Goal: Task Accomplishment & Management: Manage account settings

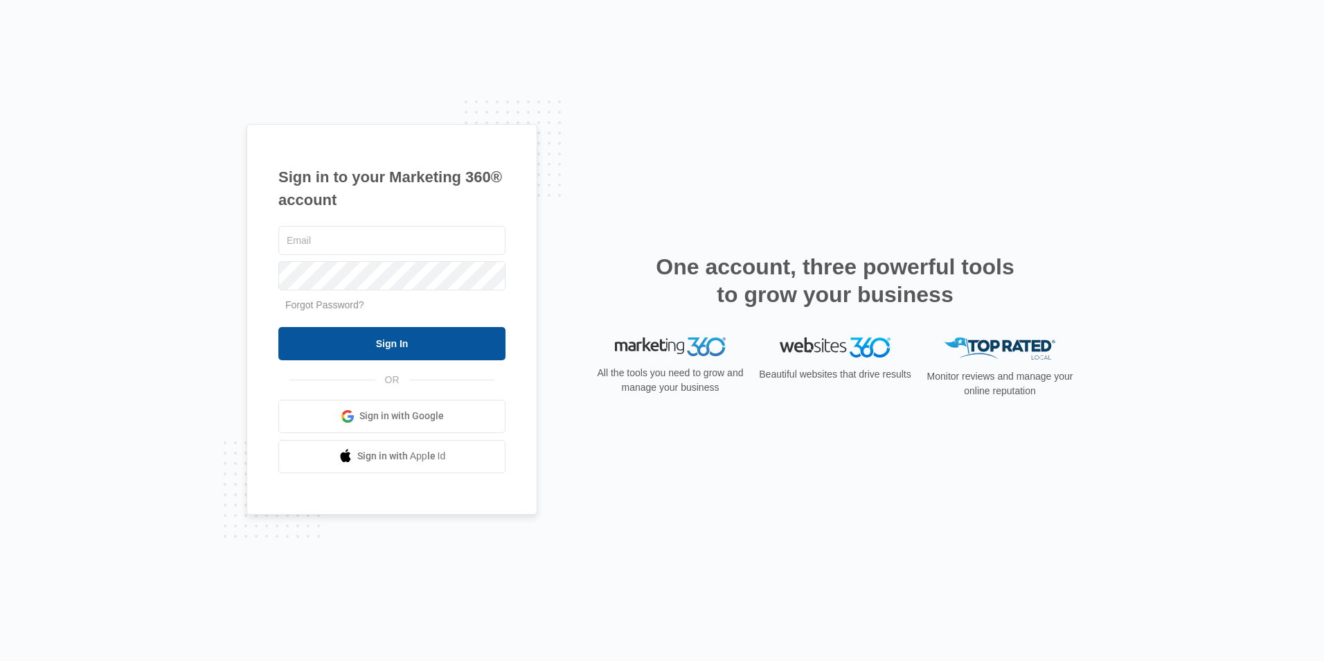
type input "[EMAIL_ADDRESS][DOMAIN_NAME]"
click at [392, 343] on input "Sign In" at bounding box center [391, 343] width 227 height 33
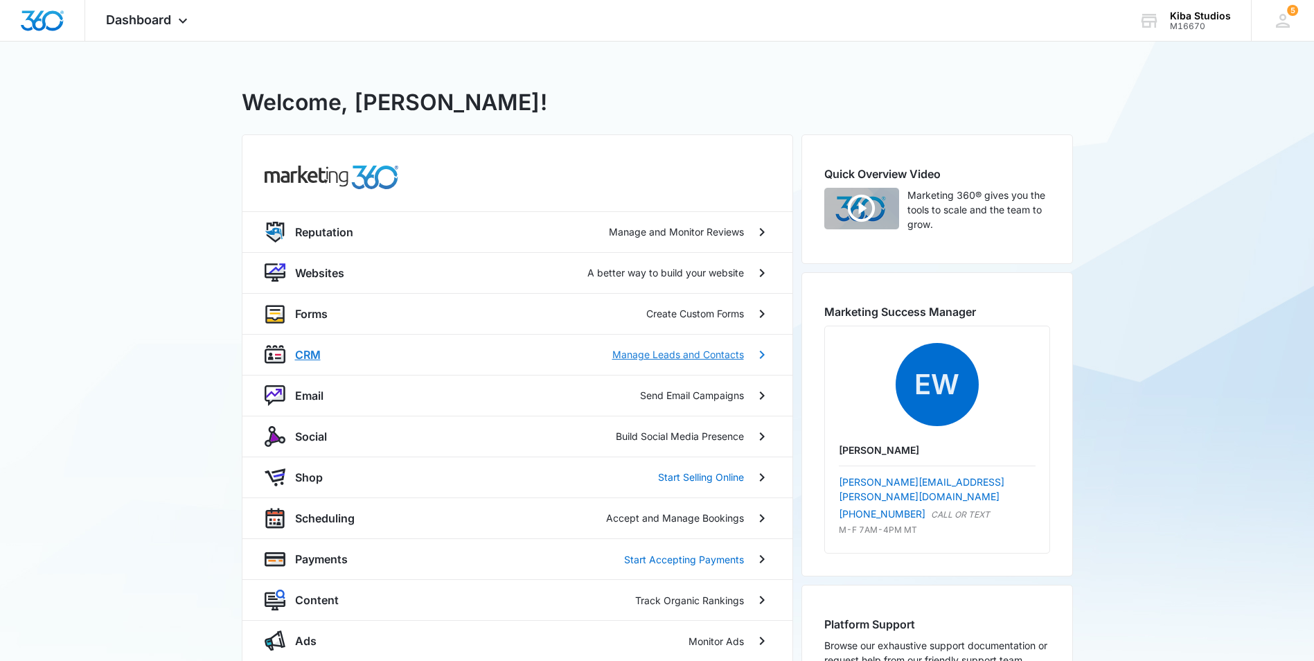
click at [319, 355] on p "CRM" at bounding box center [308, 354] width 26 height 17
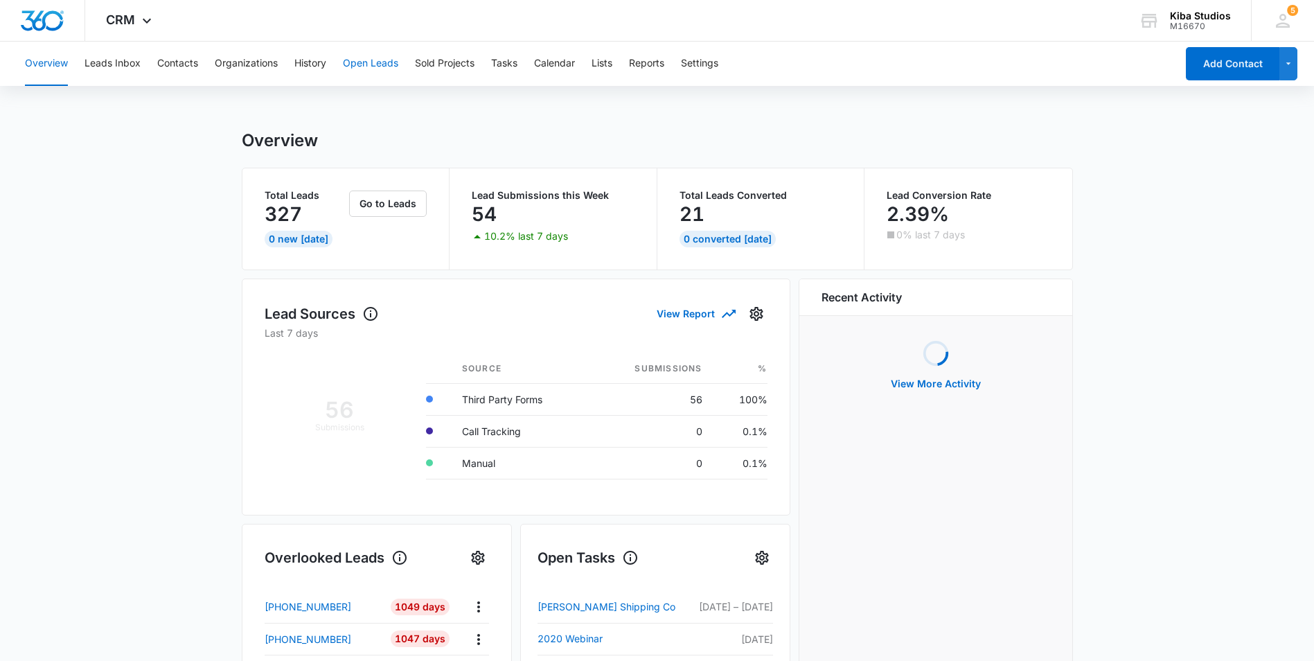
click at [384, 64] on button "Open Leads" at bounding box center [370, 64] width 55 height 44
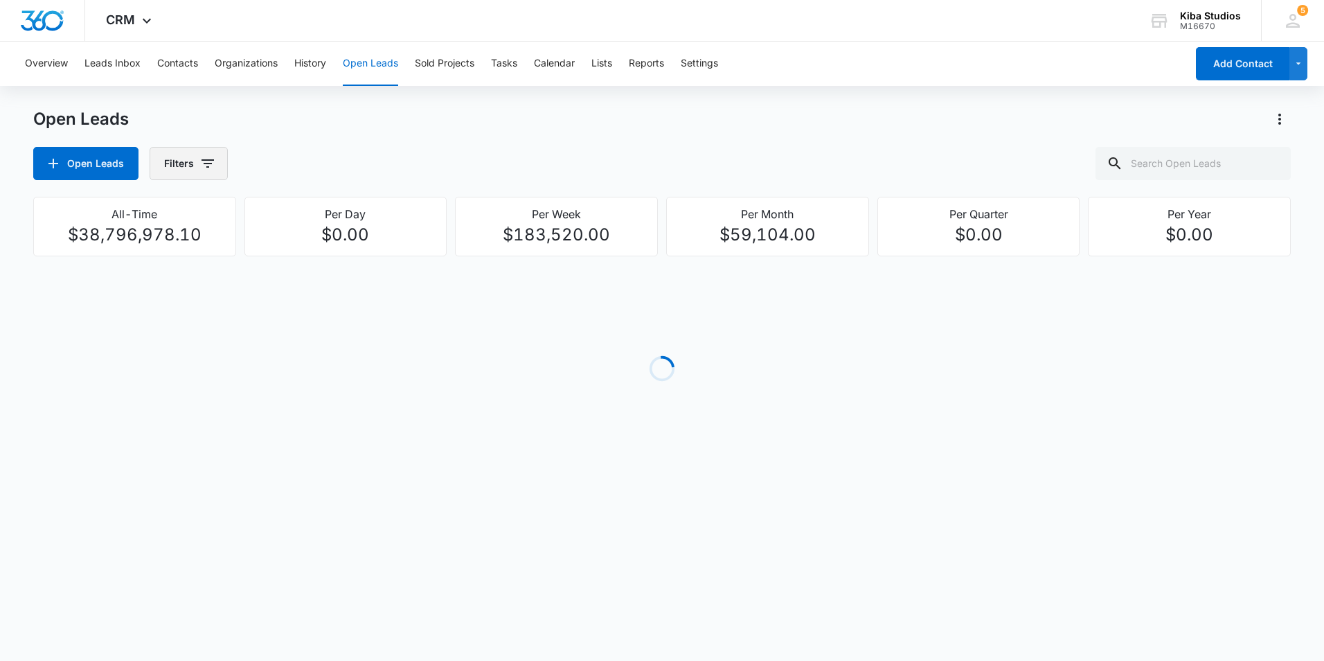
click at [214, 162] on icon "button" at bounding box center [208, 163] width 17 height 17
click at [310, 256] on icon "Show Assigned To filters" at bounding box center [313, 250] width 17 height 17
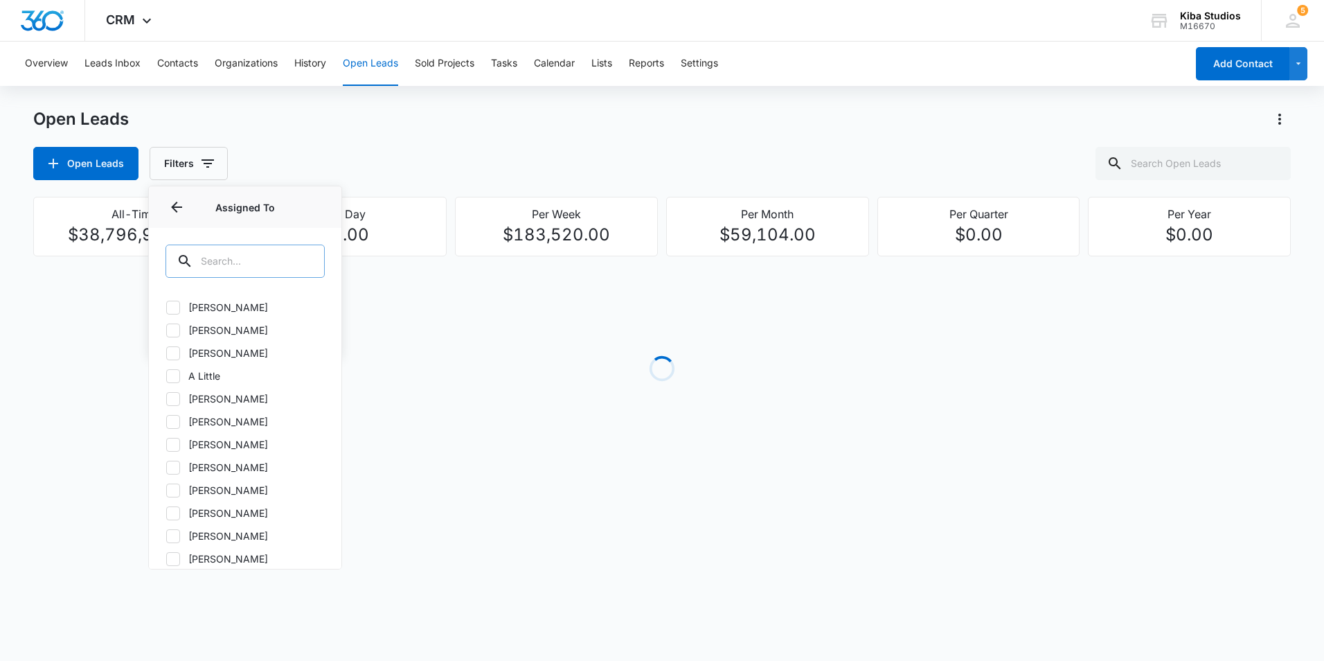
click at [282, 258] on input "text" at bounding box center [245, 261] width 159 height 33
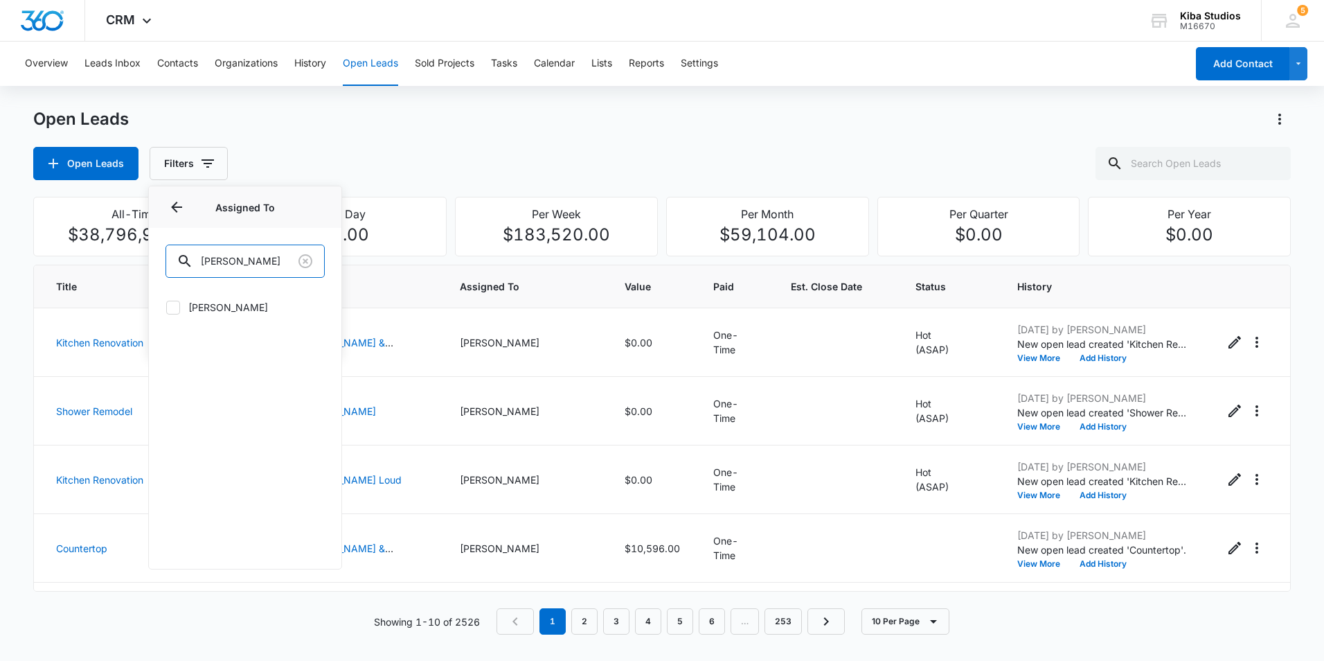
type input "kendall"
click at [172, 306] on icon at bounding box center [173, 307] width 12 height 12
click at [166, 307] on input "Kendall Solinski" at bounding box center [166, 307] width 1 height 1
checkbox input "true"
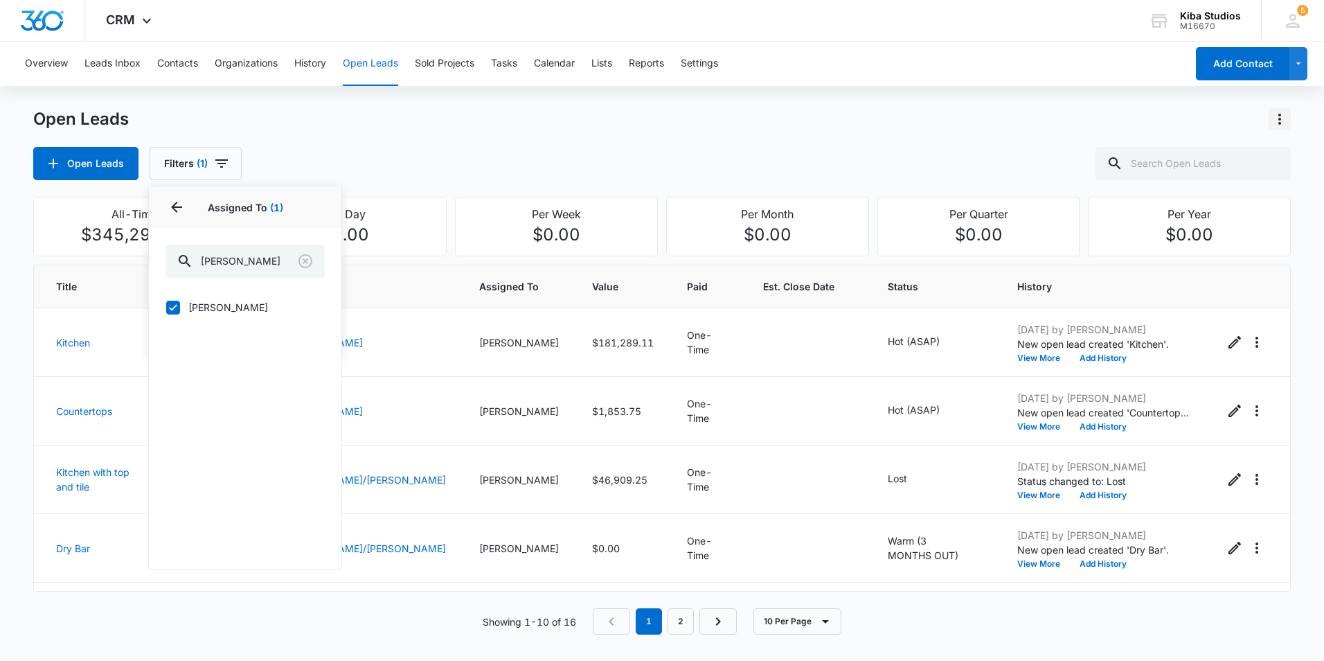
click at [1272, 118] on icon "Actions" at bounding box center [1280, 119] width 17 height 17
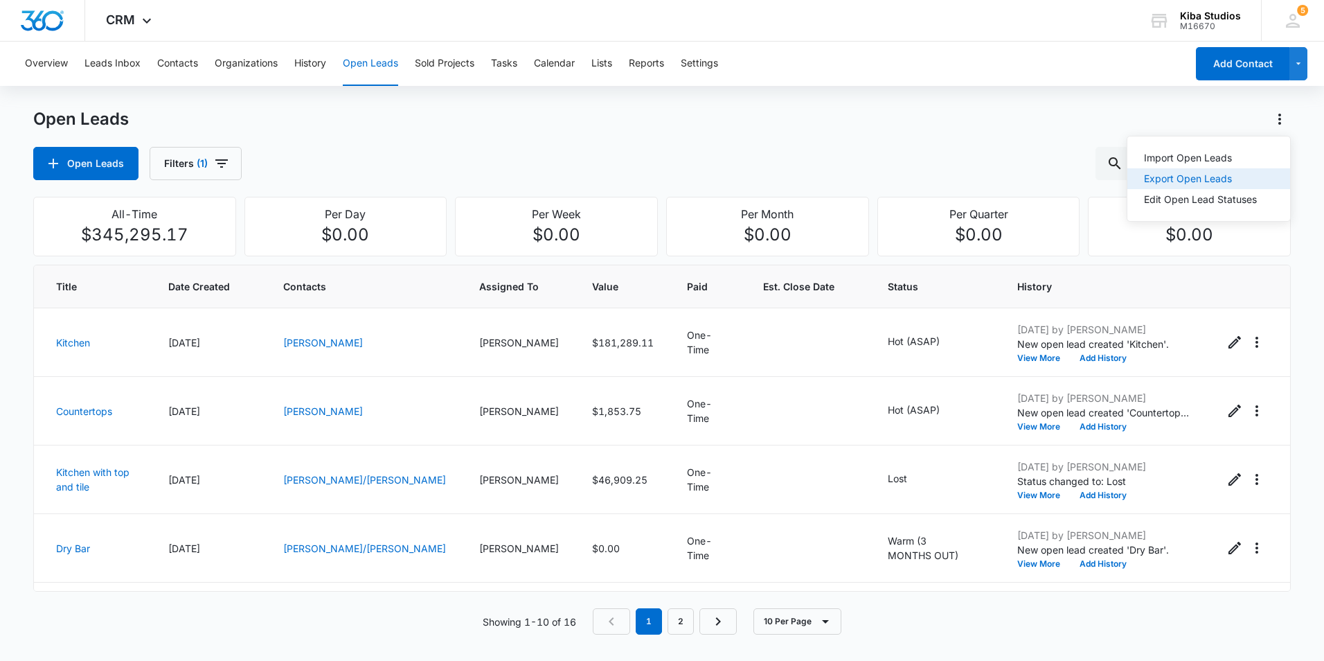
click at [1250, 175] on div "Export Open Leads" at bounding box center [1200, 179] width 113 height 10
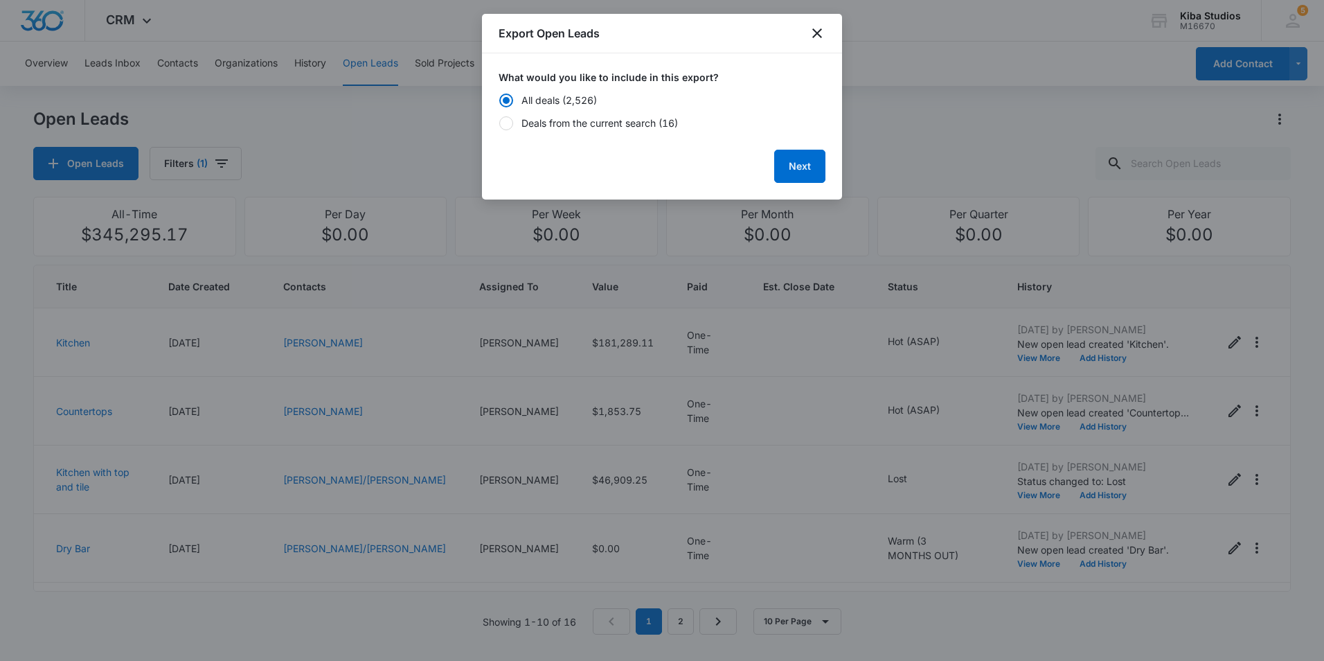
click at [549, 121] on div "Deals from the current search (16)" at bounding box center [600, 123] width 157 height 15
click at [499, 123] on input "Deals from the current search (16)" at bounding box center [499, 123] width 1 height 1
radio input "false"
radio input "true"
click at [807, 162] on button "Next" at bounding box center [799, 166] width 51 height 33
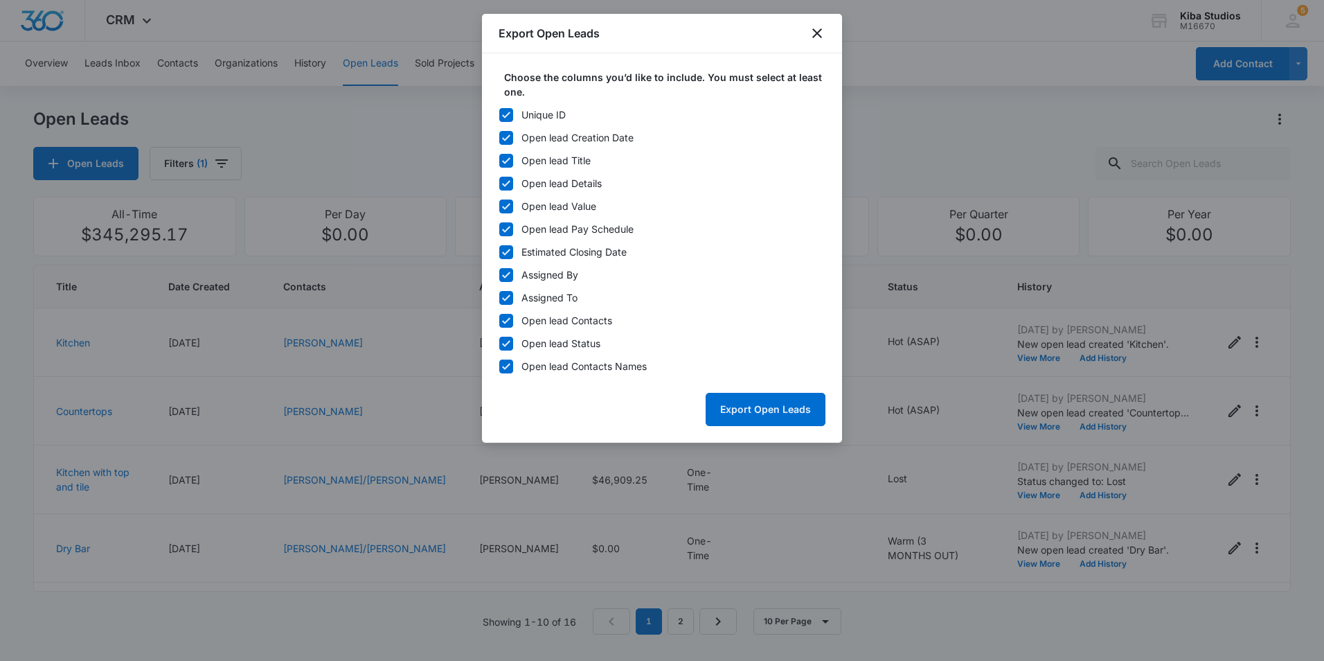
click at [504, 117] on icon at bounding box center [506, 115] width 8 height 6
click at [499, 115] on input "Unique ID" at bounding box center [499, 114] width 1 height 1
checkbox input "false"
click at [501, 281] on div at bounding box center [506, 275] width 14 height 14
click at [499, 275] on input "Assigned By" at bounding box center [499, 274] width 1 height 1
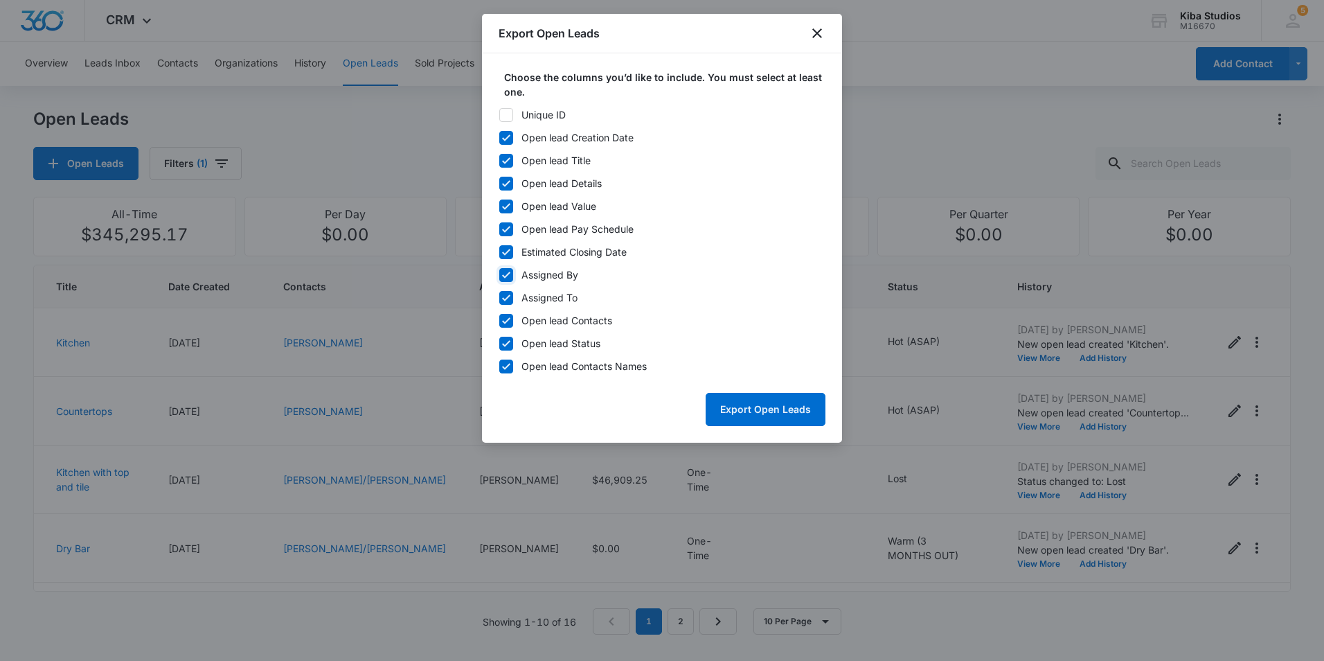
checkbox input "false"
click at [506, 294] on icon at bounding box center [506, 298] width 12 height 12
click at [499, 297] on input "Assigned To" at bounding box center [499, 297] width 1 height 1
checkbox input "false"
click at [503, 321] on icon at bounding box center [506, 320] width 8 height 6
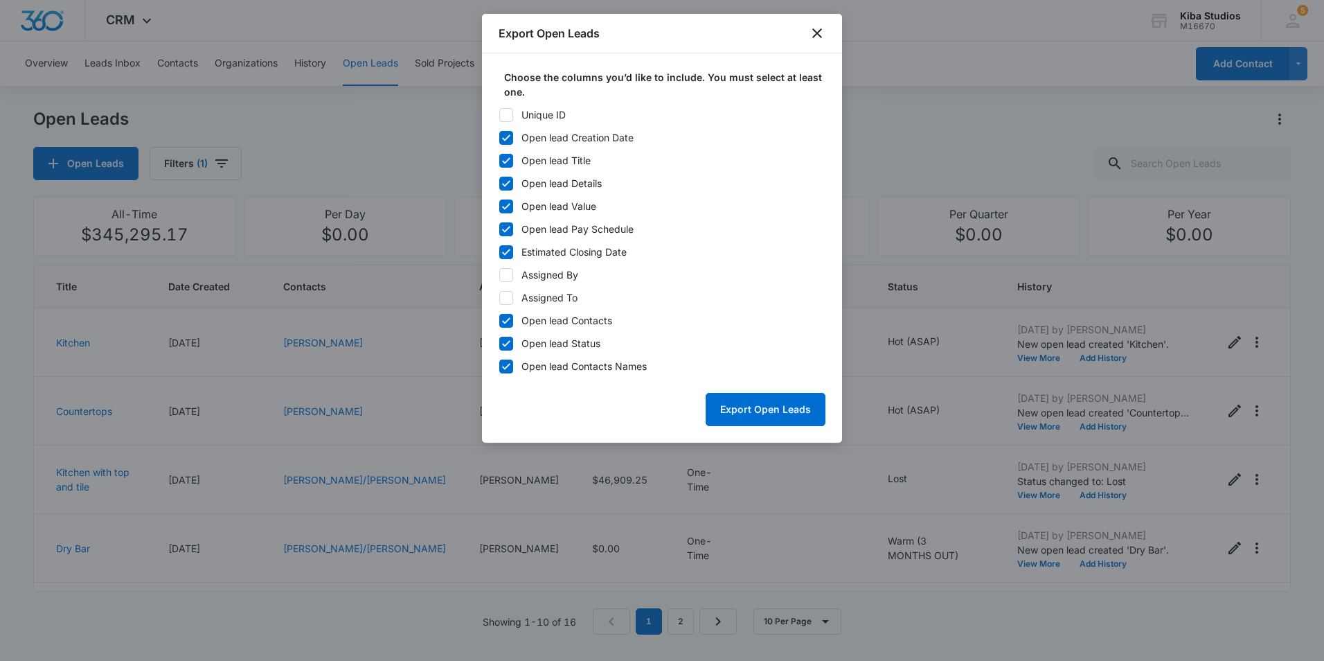
click at [499, 321] on input "Open lead Contacts" at bounding box center [499, 320] width 1 height 1
checkbox input "false"
click at [754, 407] on button "Export Open Leads" at bounding box center [766, 409] width 120 height 33
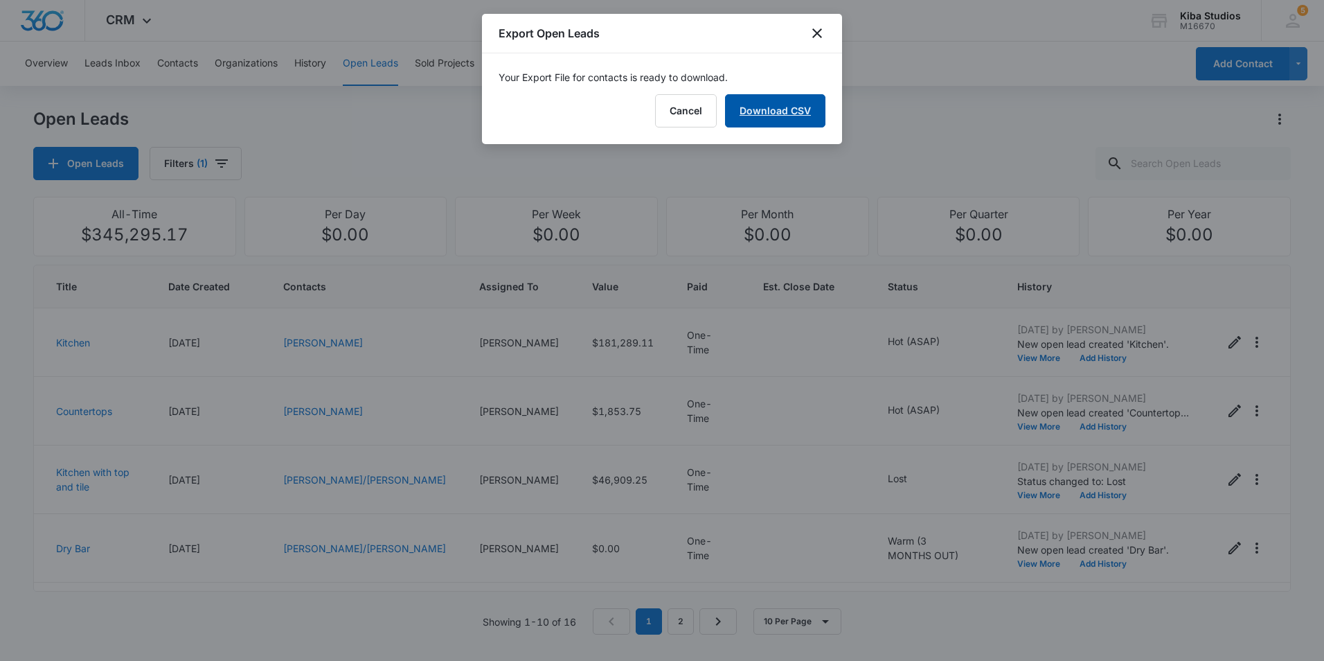
click at [763, 112] on link "Download CSV" at bounding box center [775, 110] width 100 height 33
click at [813, 36] on icon "close" at bounding box center [817, 33] width 17 height 17
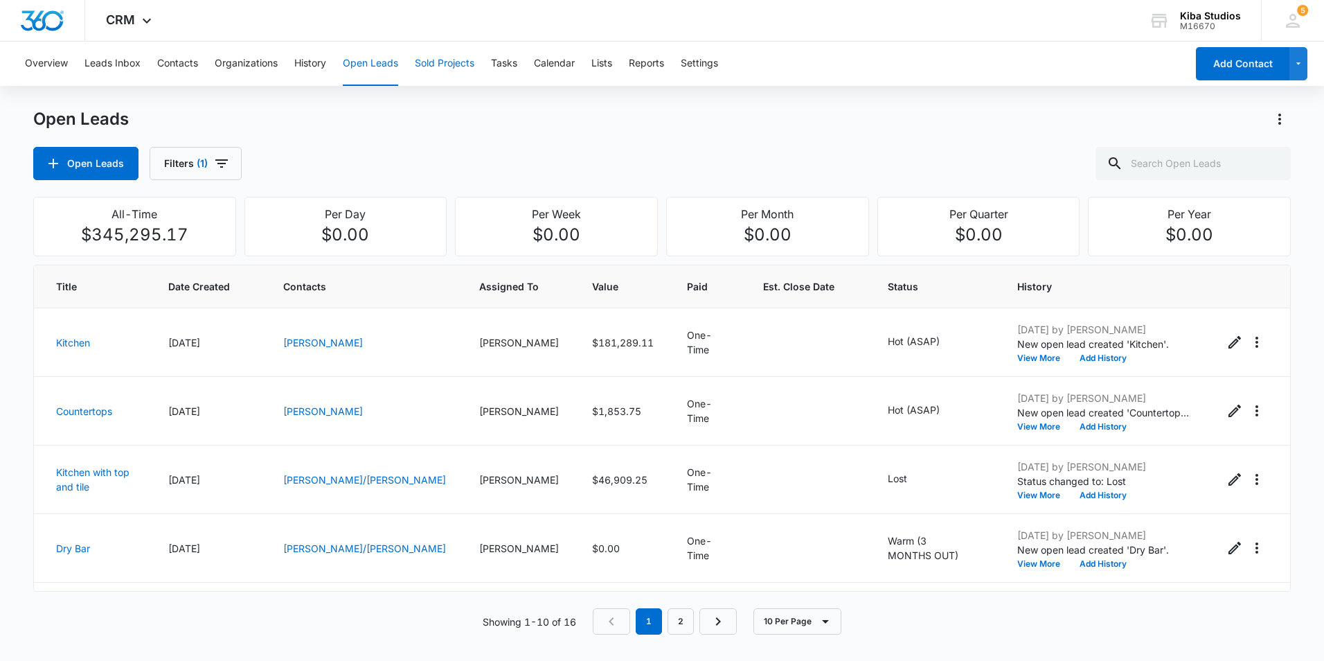
click at [442, 69] on button "Sold Projects" at bounding box center [445, 64] width 60 height 44
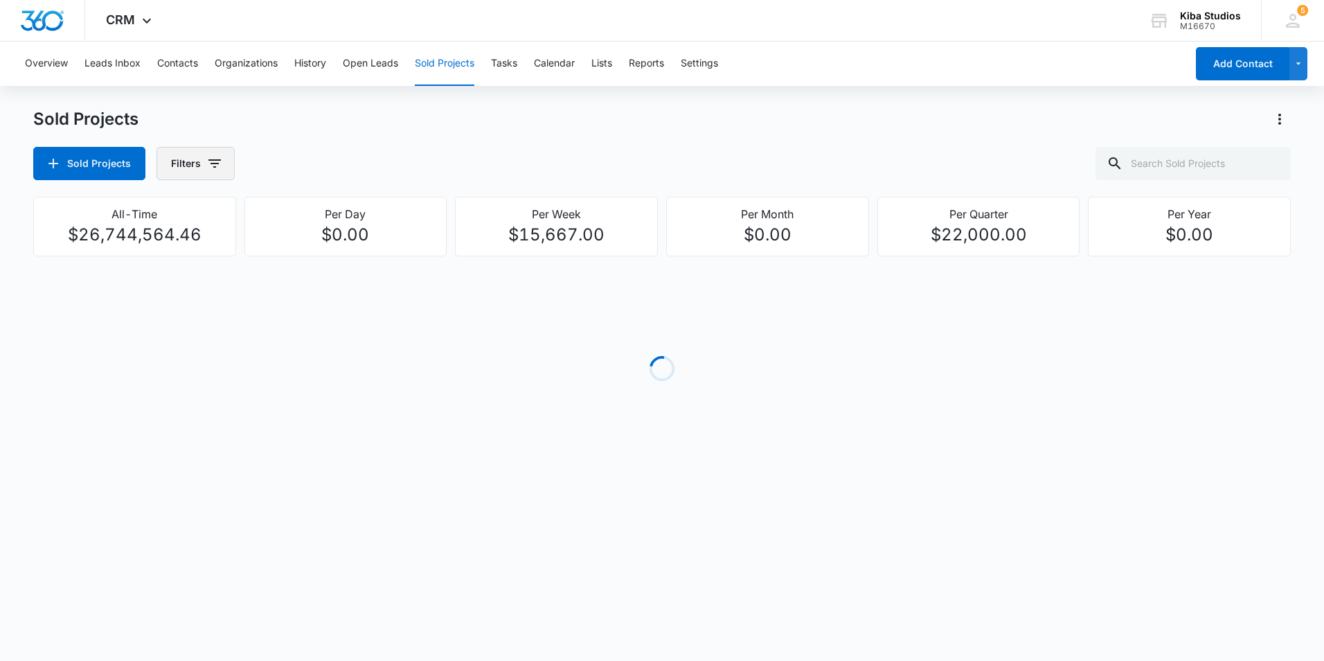
click at [212, 163] on icon "button" at bounding box center [215, 163] width 12 height 8
click at [325, 254] on icon "Show Assigned To filters" at bounding box center [320, 250] width 17 height 17
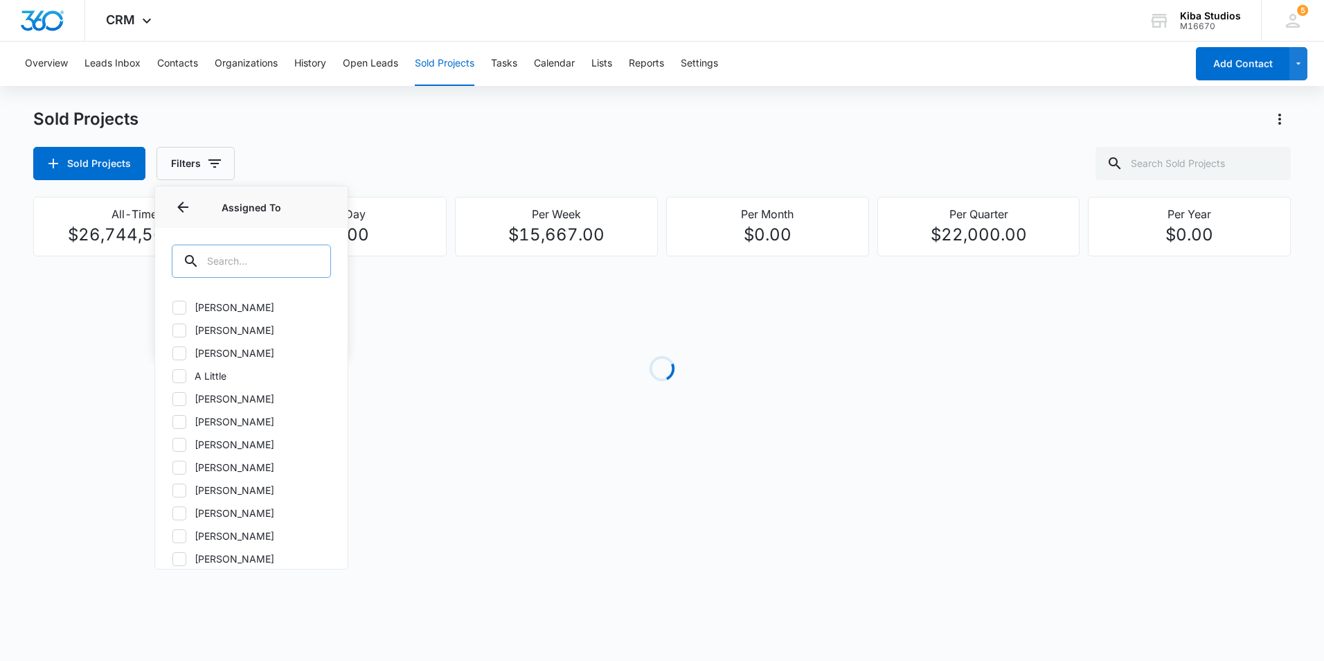
click at [279, 255] on input "text" at bounding box center [251, 261] width 159 height 33
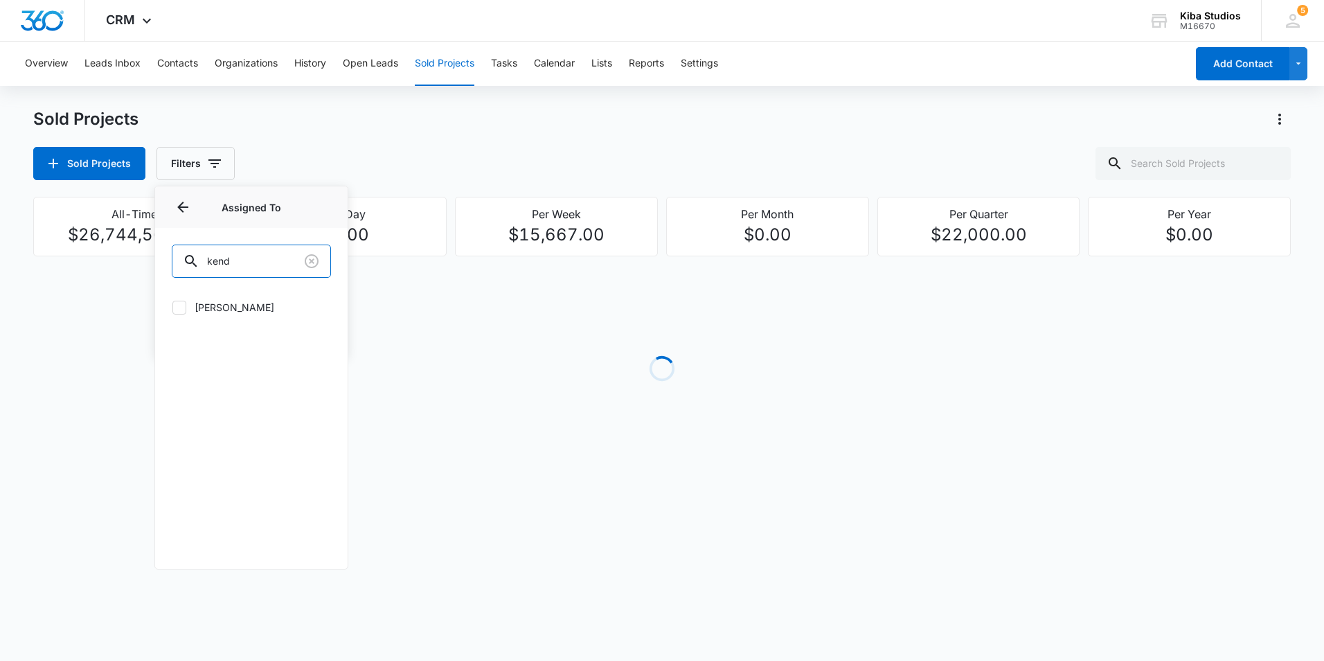
type input "kend"
click at [176, 310] on icon at bounding box center [179, 307] width 12 height 12
click at [172, 308] on input "Kendall Solinski" at bounding box center [172, 307] width 1 height 1
checkbox input "true"
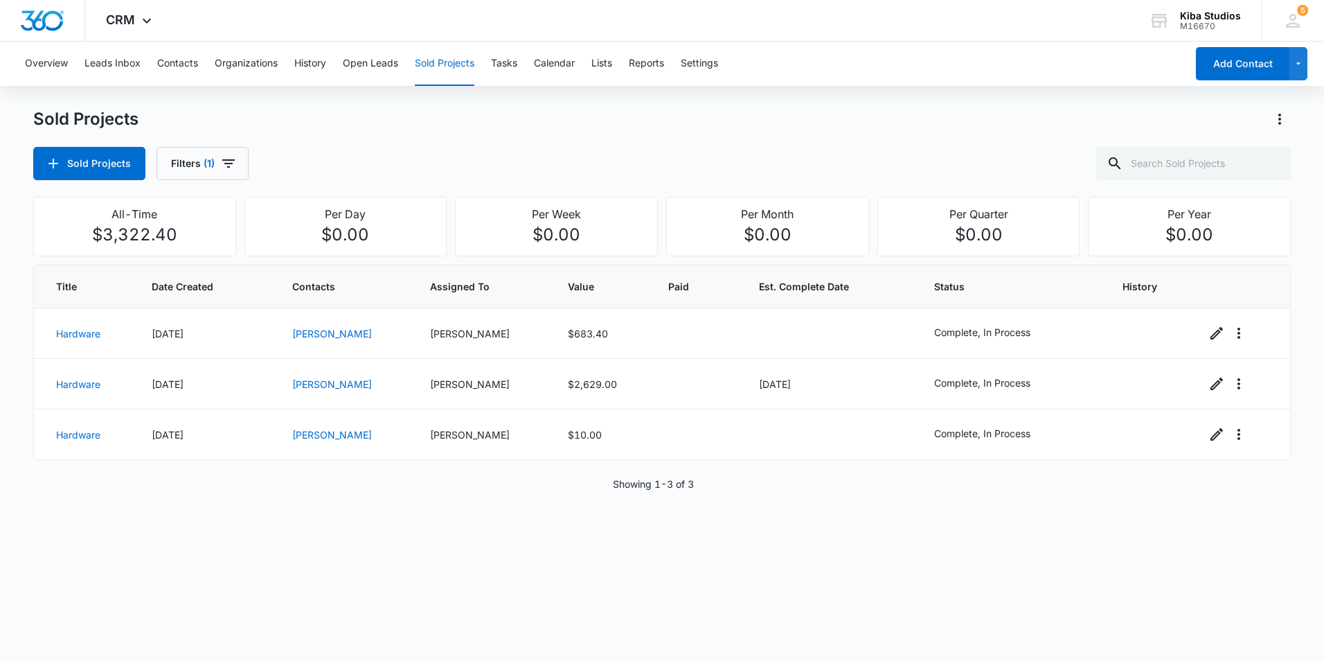
click at [420, 125] on div "Sold Projects" at bounding box center [662, 119] width 1258 height 22
click at [1282, 120] on icon "Actions" at bounding box center [1280, 119] width 17 height 17
click at [1270, 175] on button "Export Sold Projects" at bounding box center [1207, 178] width 167 height 21
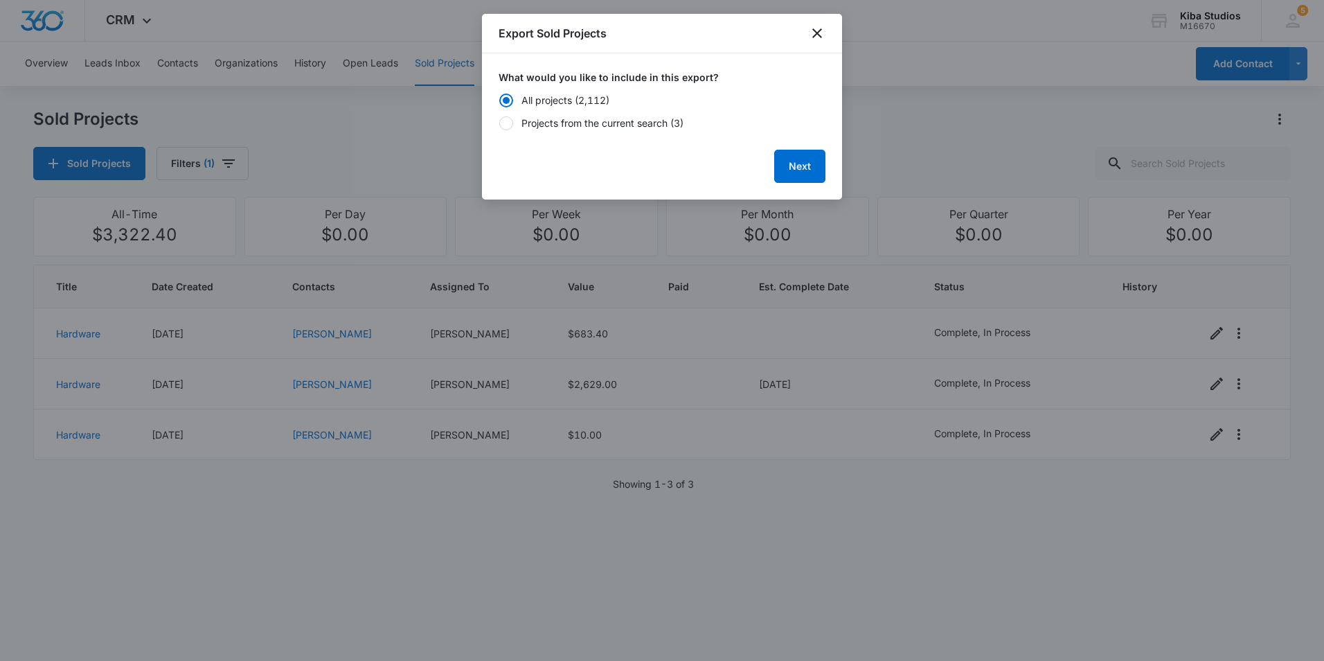
click at [568, 117] on div "Projects from the current search (3)" at bounding box center [603, 123] width 162 height 15
click at [499, 123] on input "Projects from the current search (3)" at bounding box center [499, 123] width 1 height 1
radio input "false"
radio input "true"
click at [812, 170] on button "Next" at bounding box center [799, 166] width 51 height 33
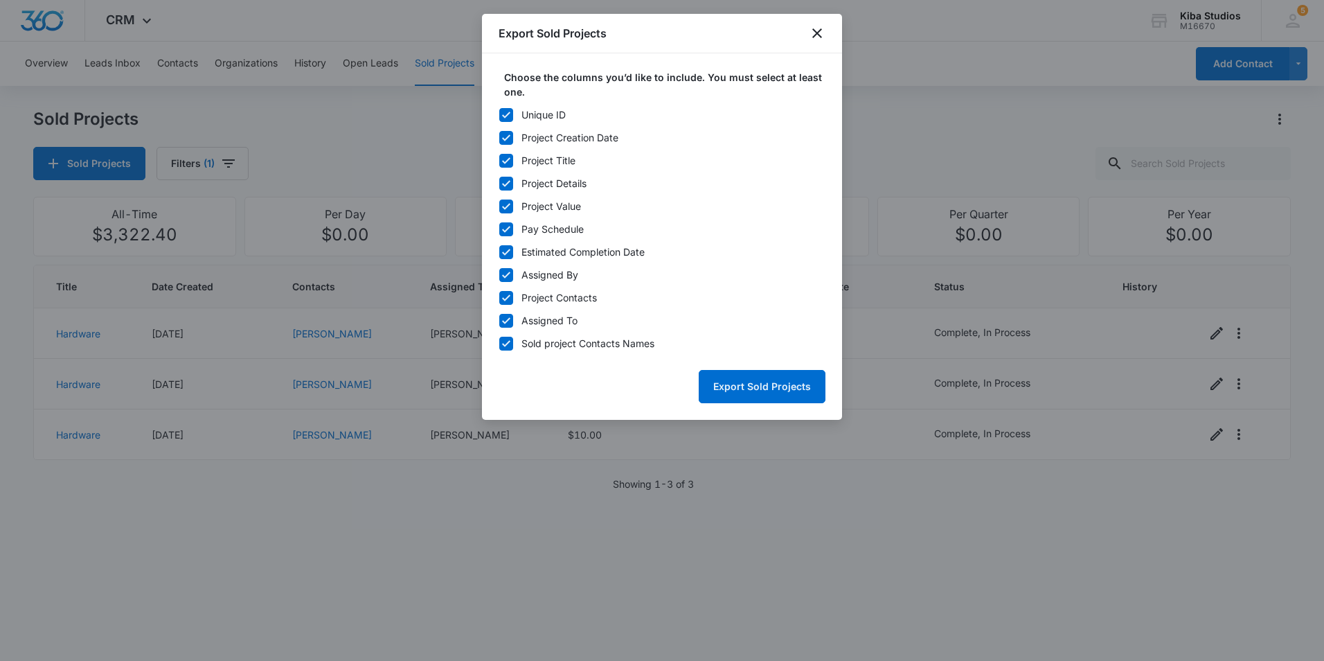
click at [500, 114] on icon at bounding box center [506, 115] width 12 height 12
click at [499, 114] on input "Unique ID" at bounding box center [499, 114] width 1 height 1
checkbox input "false"
click at [505, 277] on icon at bounding box center [506, 275] width 8 height 6
click at [499, 275] on input "Assigned By" at bounding box center [499, 274] width 1 height 1
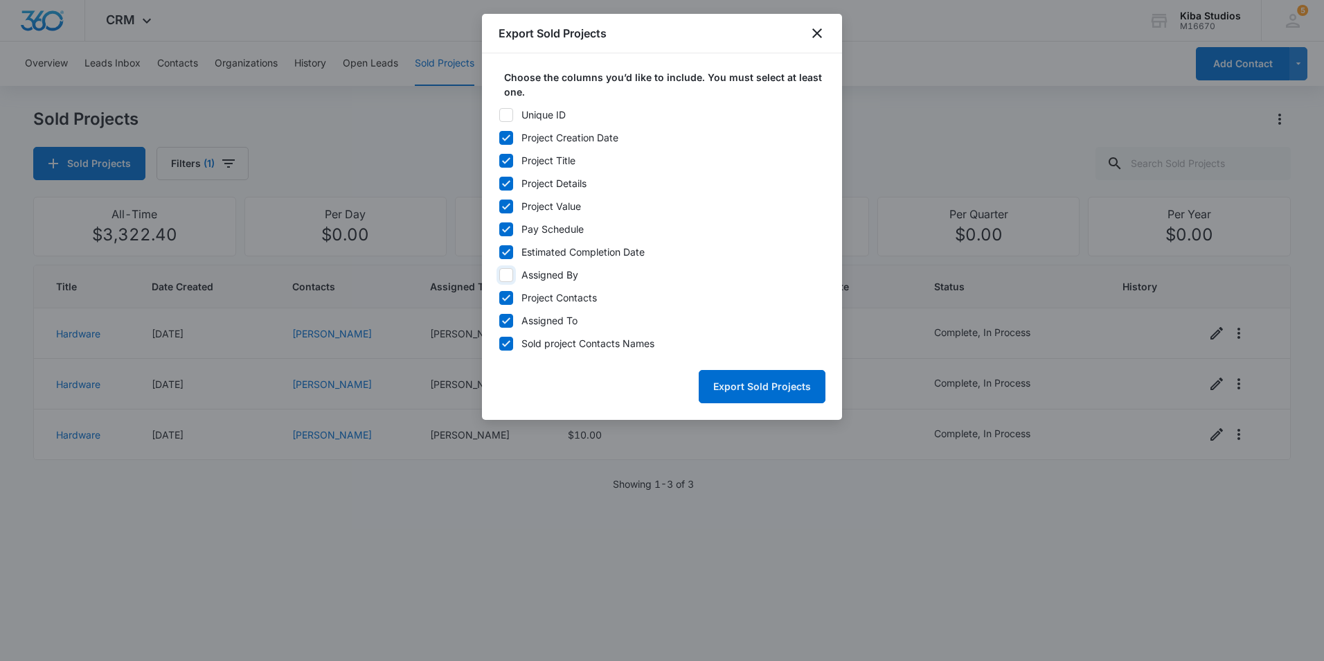
checkbox input "false"
click at [506, 294] on icon at bounding box center [506, 298] width 12 height 12
click at [499, 297] on input "Project Contacts" at bounding box center [499, 297] width 1 height 1
checkbox input "false"
click at [503, 321] on icon at bounding box center [506, 320] width 8 height 6
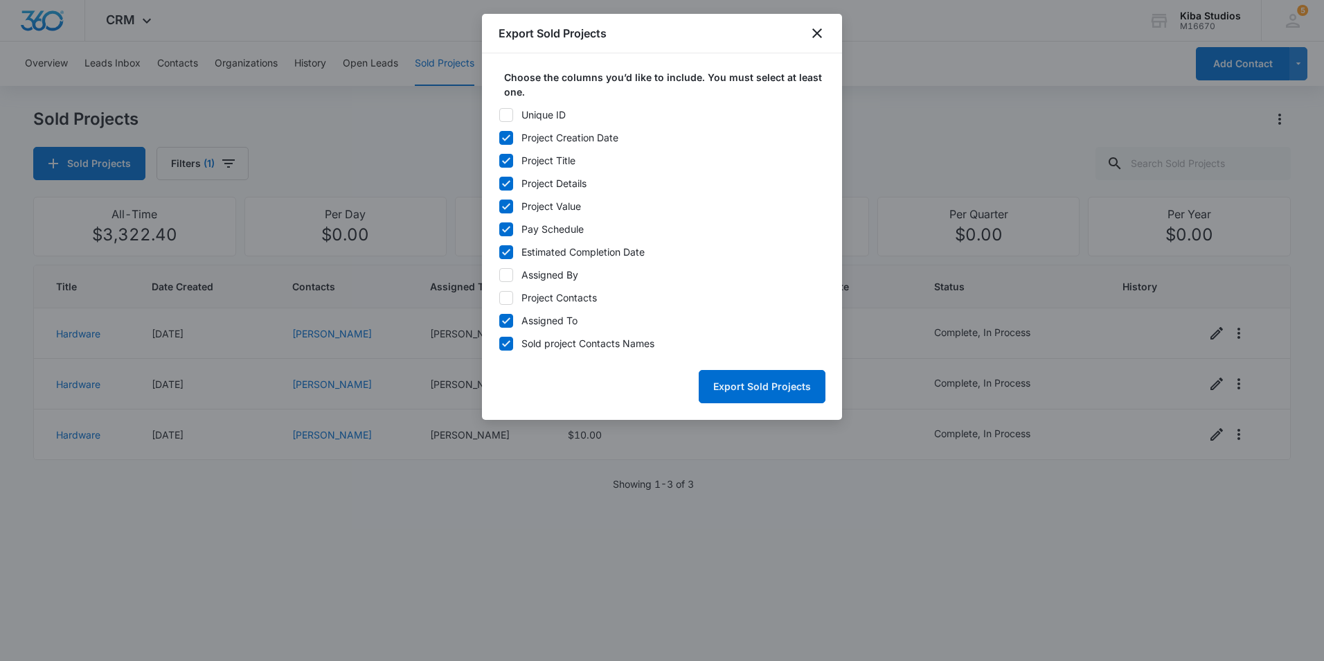
click at [499, 321] on input "Assigned To" at bounding box center [499, 320] width 1 height 1
checkbox input "false"
click at [761, 396] on button "Export Sold Projects" at bounding box center [762, 386] width 127 height 33
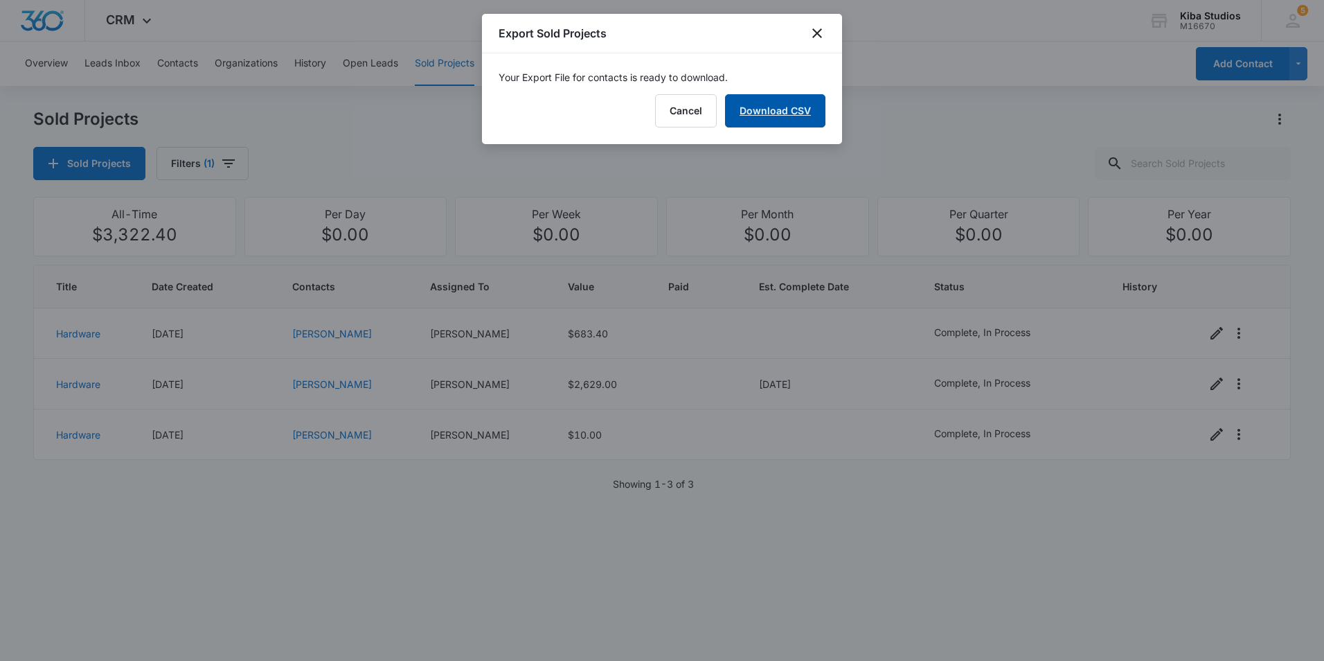
click at [788, 102] on link "Download CSV" at bounding box center [775, 110] width 100 height 33
